Goal: Check status: Check status

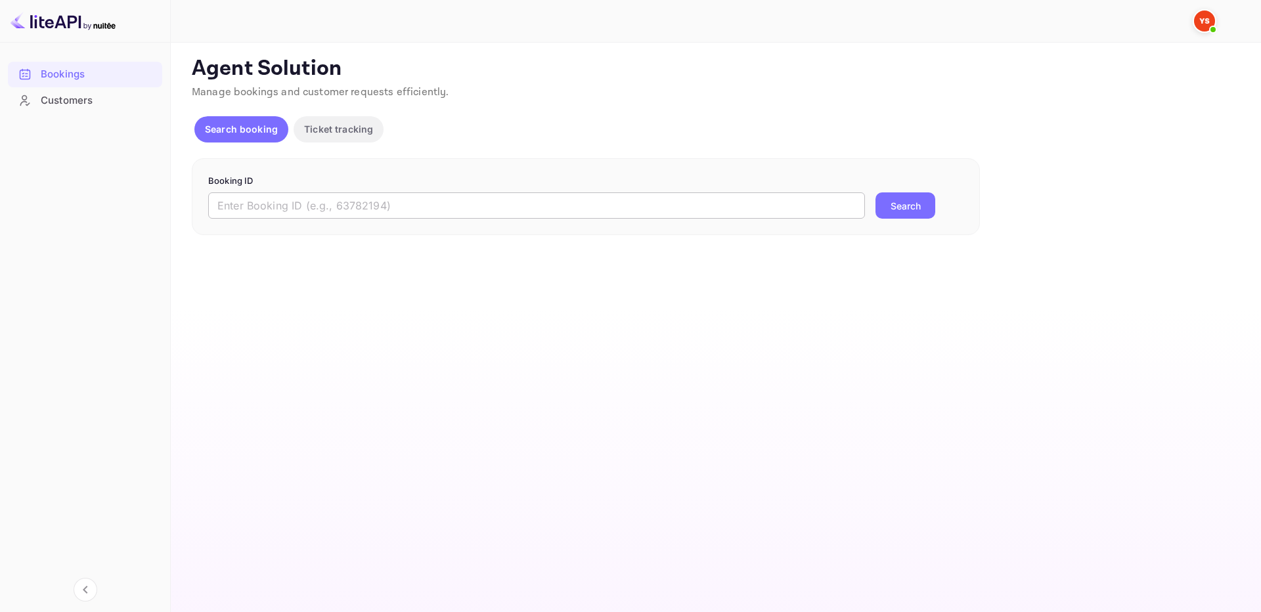
drag, startPoint x: 600, startPoint y: 191, endPoint x: 600, endPoint y: 205, distance: 13.8
click at [600, 205] on form "Booking ID ​ Search" at bounding box center [585, 197] width 755 height 45
click at [600, 205] on input "text" at bounding box center [536, 205] width 657 height 26
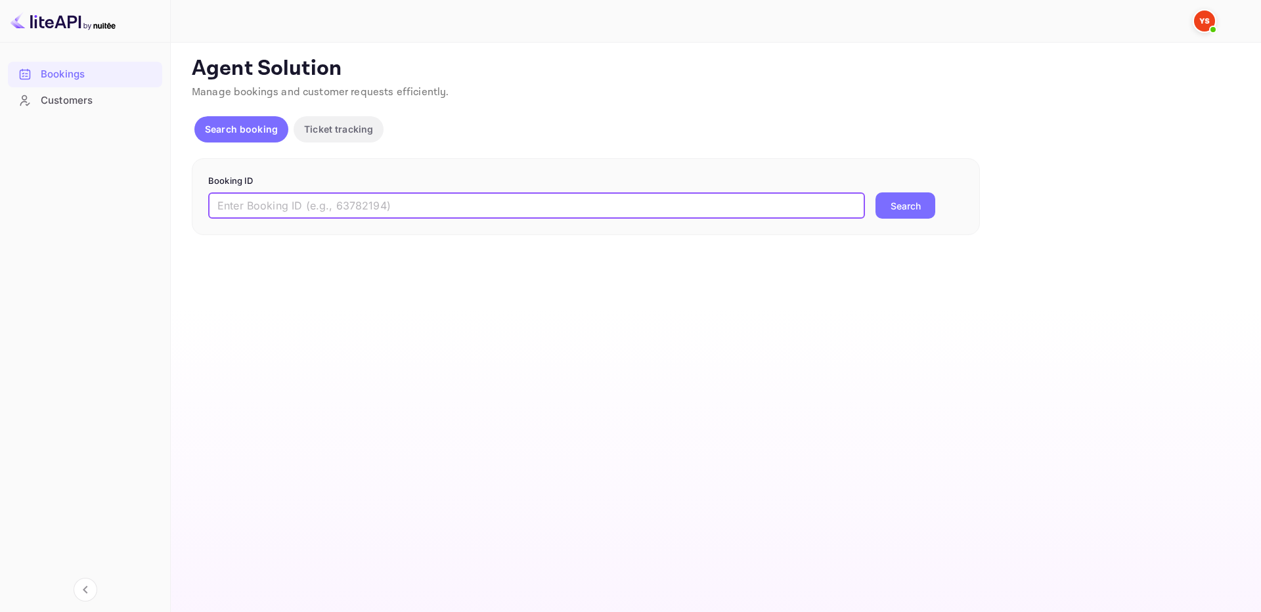
paste input "9754900"
type input "9754900"
click at [915, 201] on button "Search" at bounding box center [905, 205] width 60 height 26
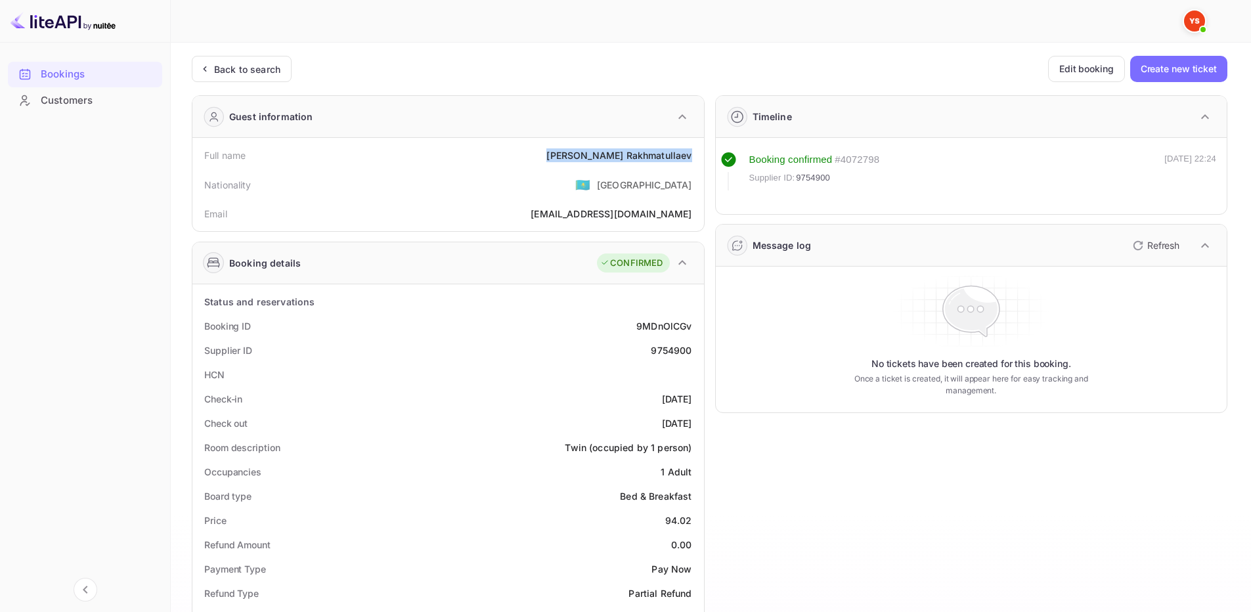
drag, startPoint x: 602, startPoint y: 157, endPoint x: 694, endPoint y: 157, distance: 91.9
click at [694, 157] on div "Full name Igor Rakhmatullaev" at bounding box center [448, 155] width 501 height 24
copy div "Igor Rakhmatullaev"
drag, startPoint x: 659, startPoint y: 519, endPoint x: 699, endPoint y: 527, distance: 41.5
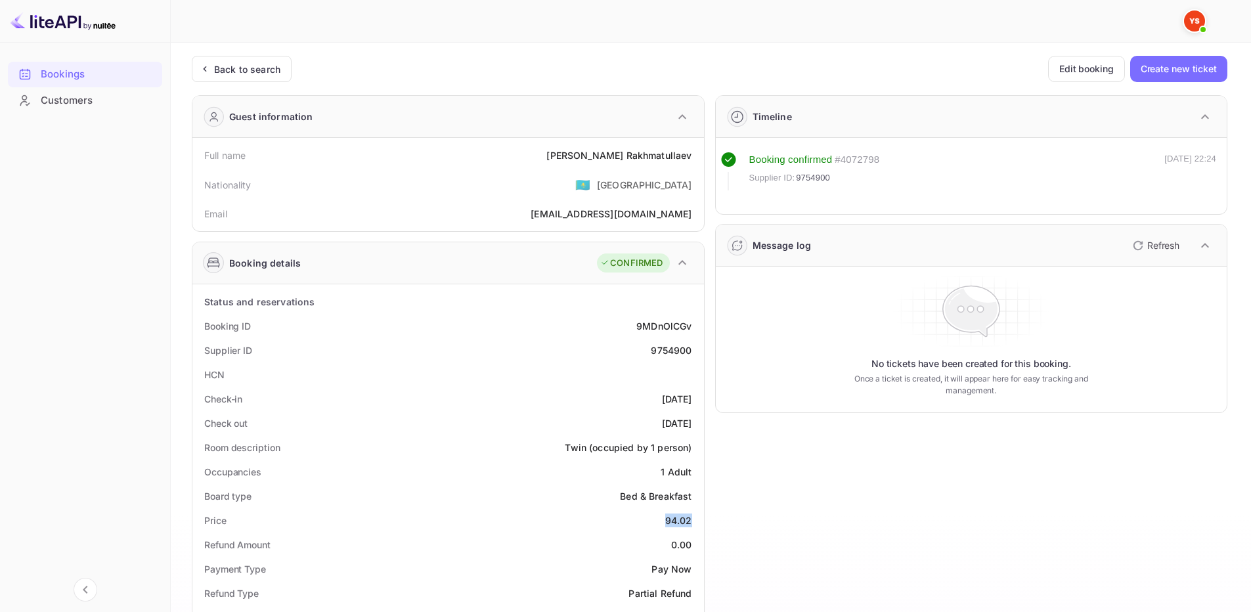
copy div "94.02"
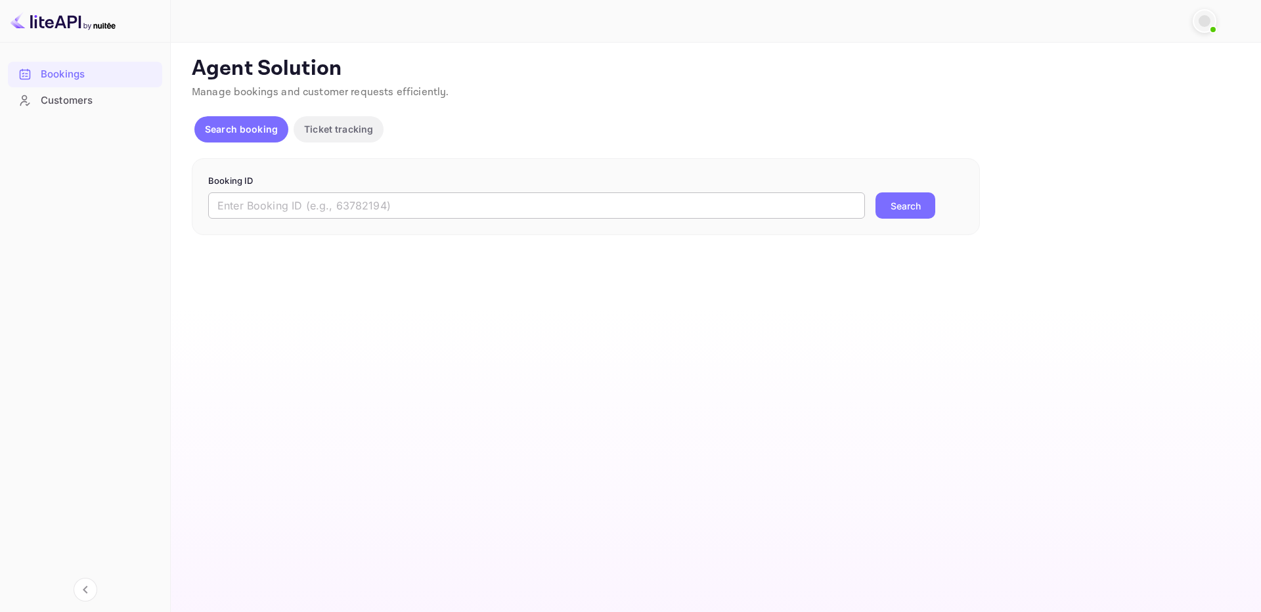
drag, startPoint x: 722, startPoint y: 203, endPoint x: 837, endPoint y: 206, distance: 115.6
click at [722, 203] on input "text" at bounding box center [536, 205] width 657 height 26
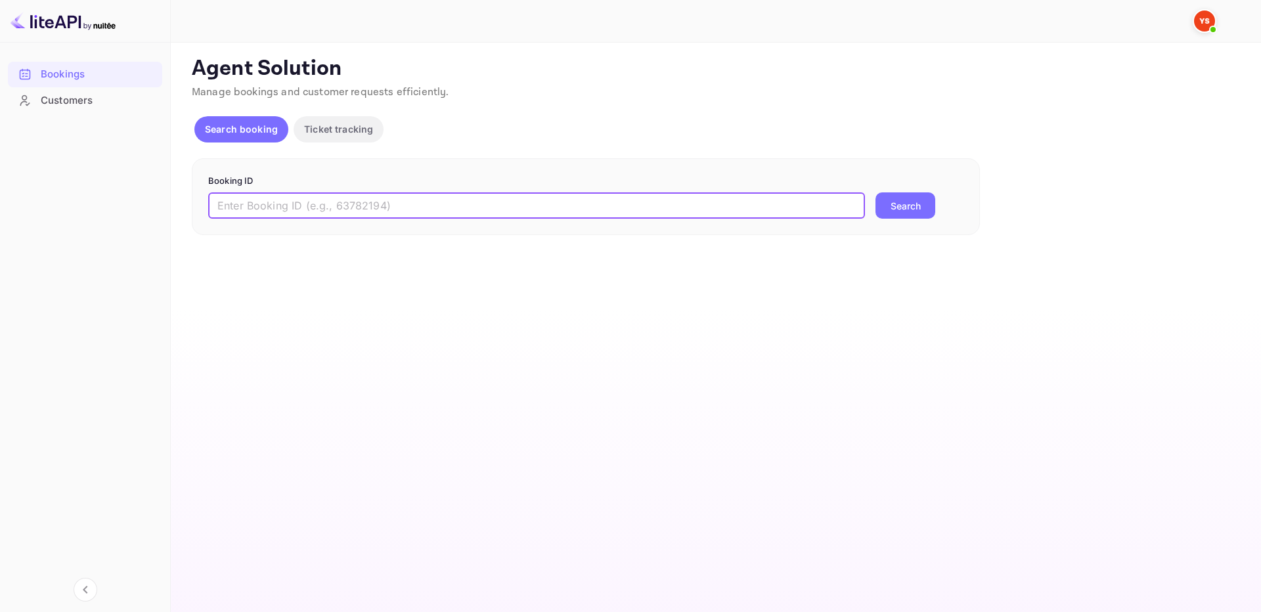
paste input "9754269"
type input "9754269"
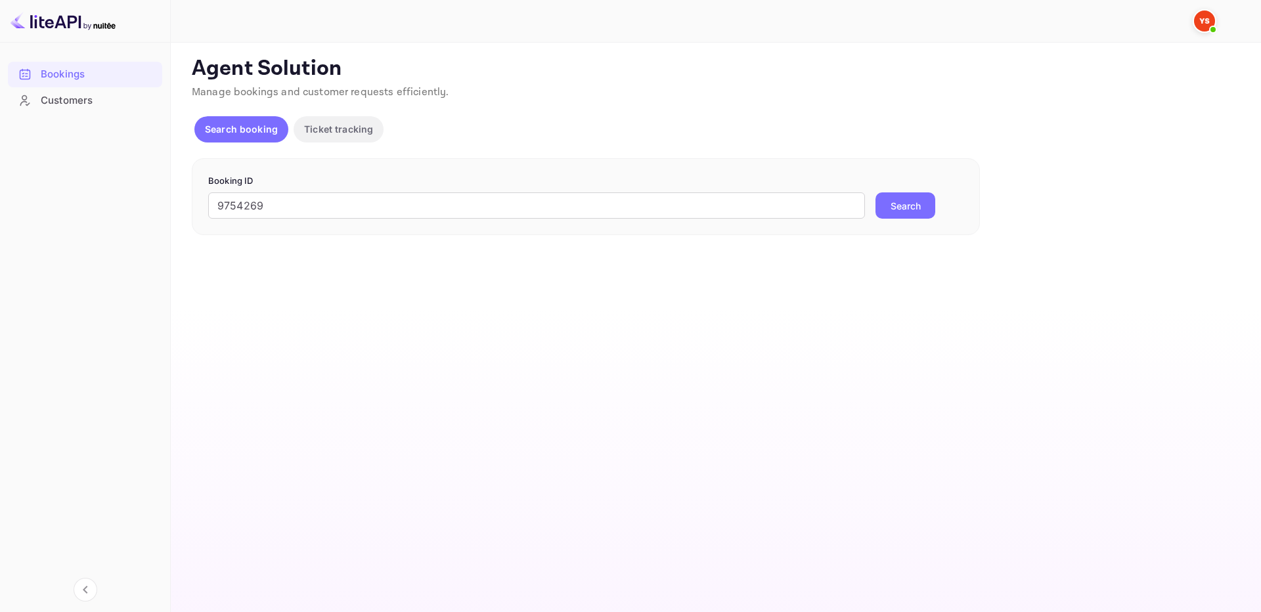
click at [908, 199] on button "Search" at bounding box center [905, 205] width 60 height 26
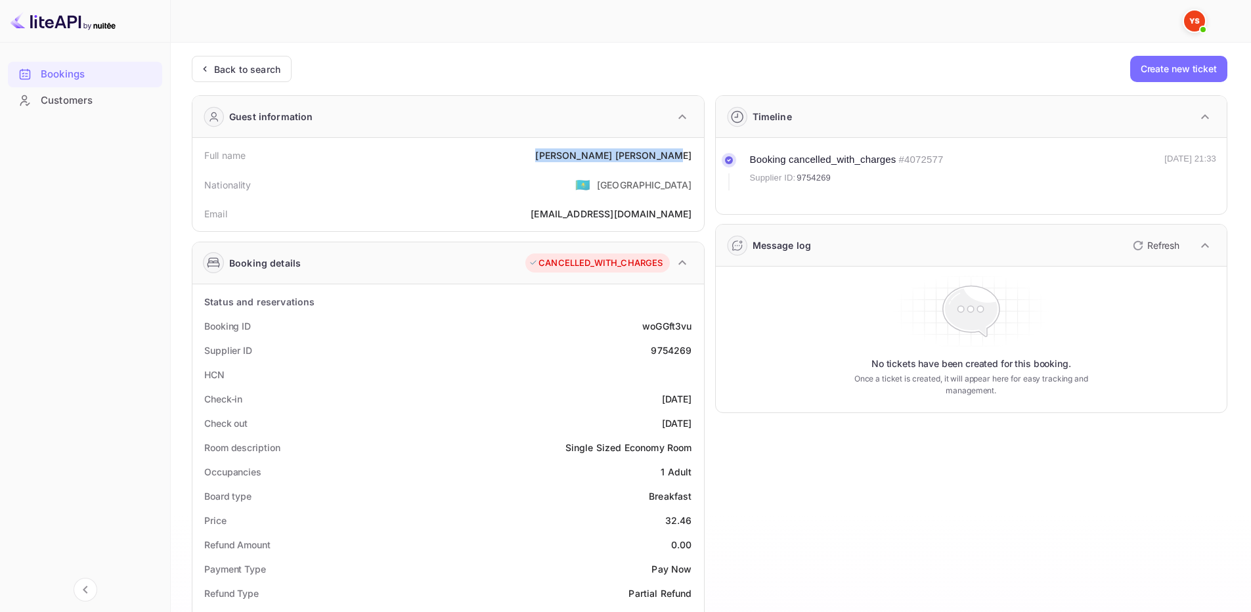
drag, startPoint x: 608, startPoint y: 156, endPoint x: 693, endPoint y: 162, distance: 84.9
click at [693, 162] on div "Full name [PERSON_NAME]" at bounding box center [448, 155] width 501 height 24
copy div "[PERSON_NAME]"
drag, startPoint x: 670, startPoint y: 520, endPoint x: 692, endPoint y: 519, distance: 21.7
click at [692, 519] on div "32.46" at bounding box center [678, 521] width 27 height 14
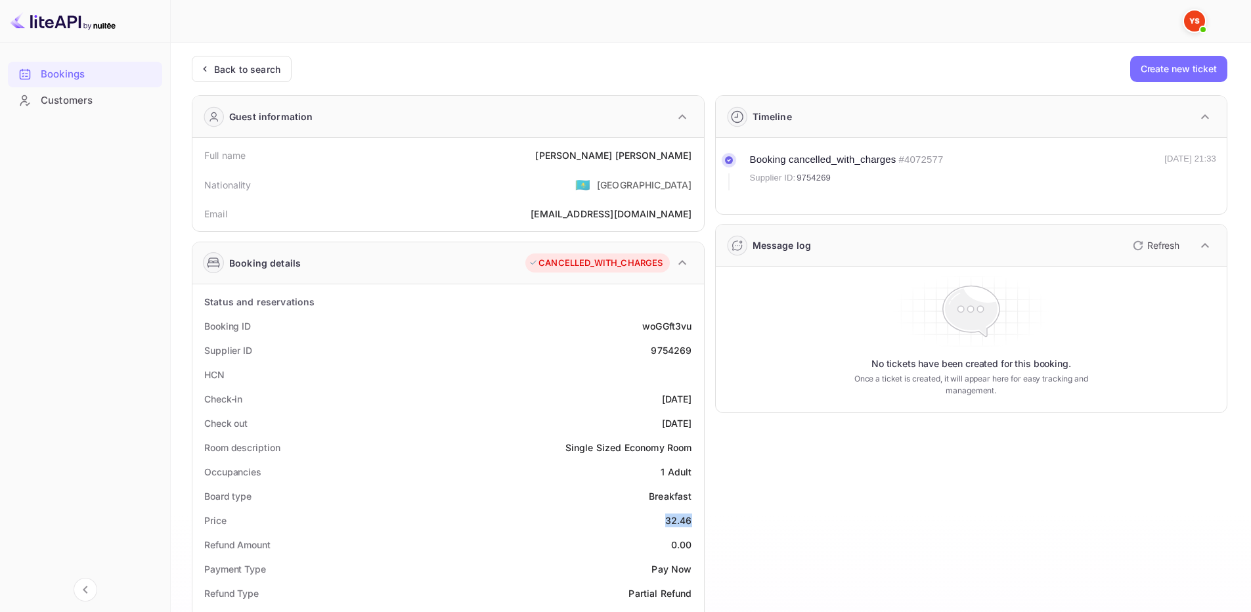
copy div "32.46"
